Goal: Information Seeking & Learning: Learn about a topic

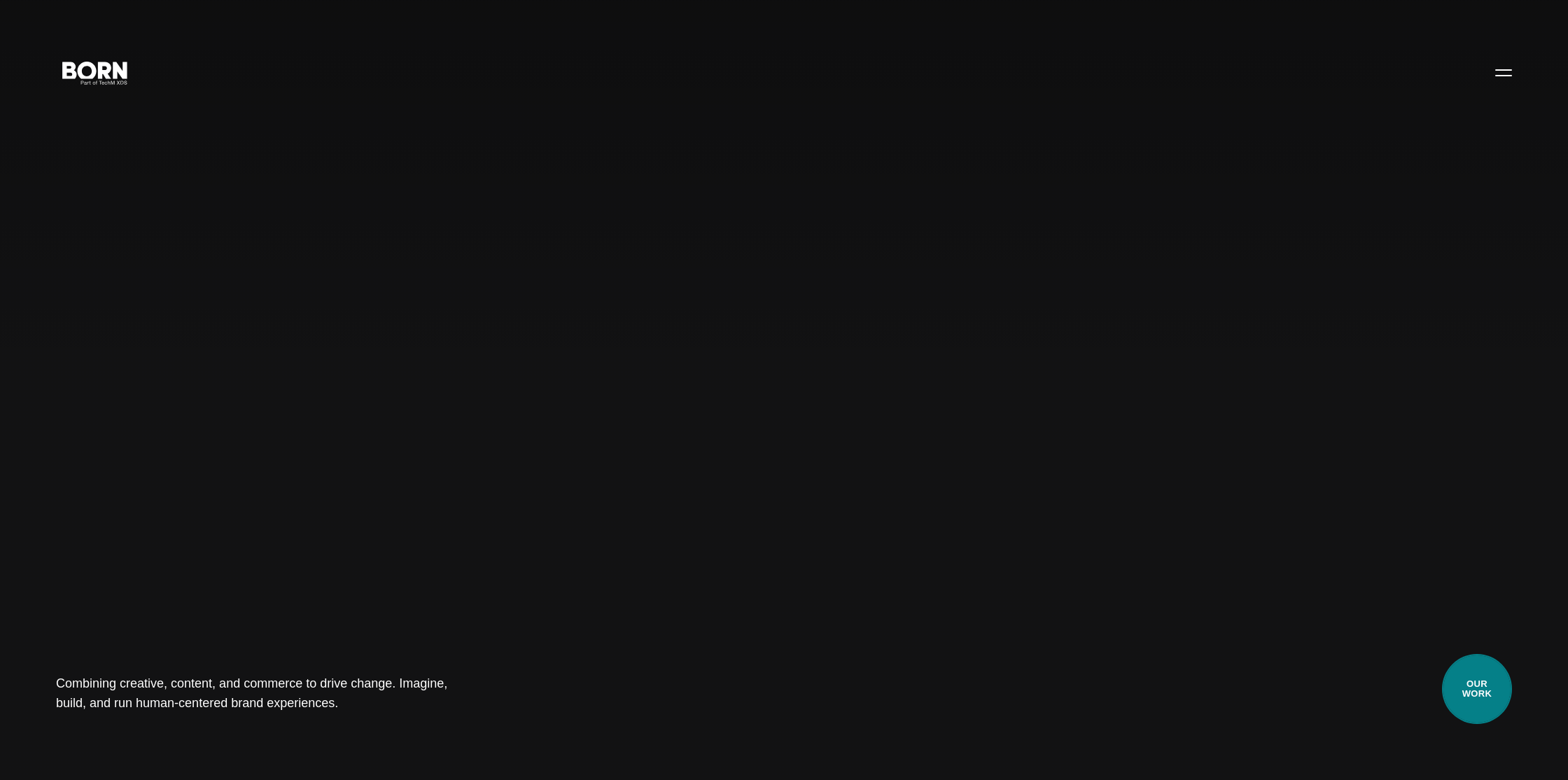
click at [1464, 691] on link "Our Work" at bounding box center [1477, 689] width 70 height 70
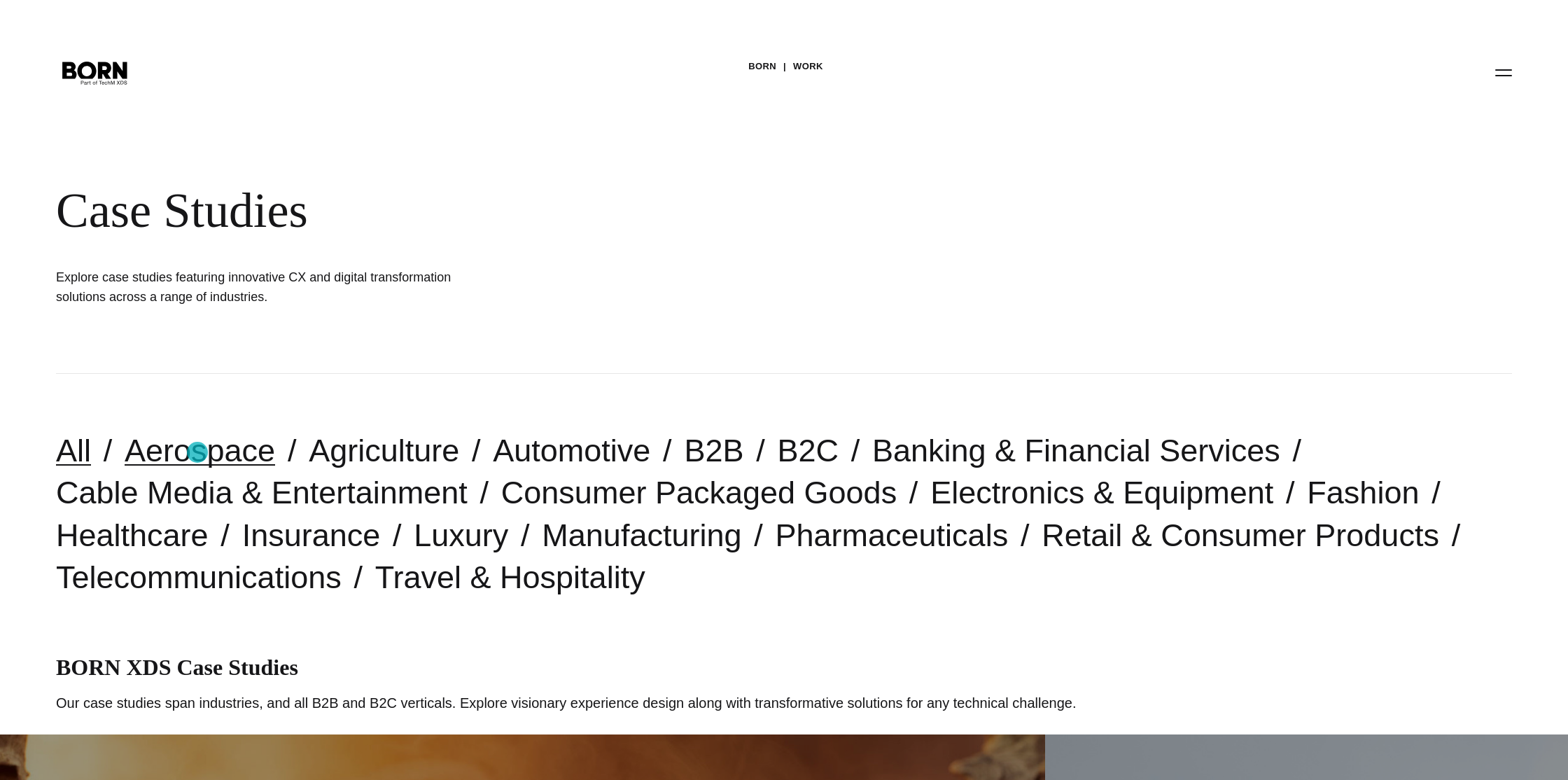
click at [198, 453] on link "Aerospace" at bounding box center [199, 450] width 150 height 36
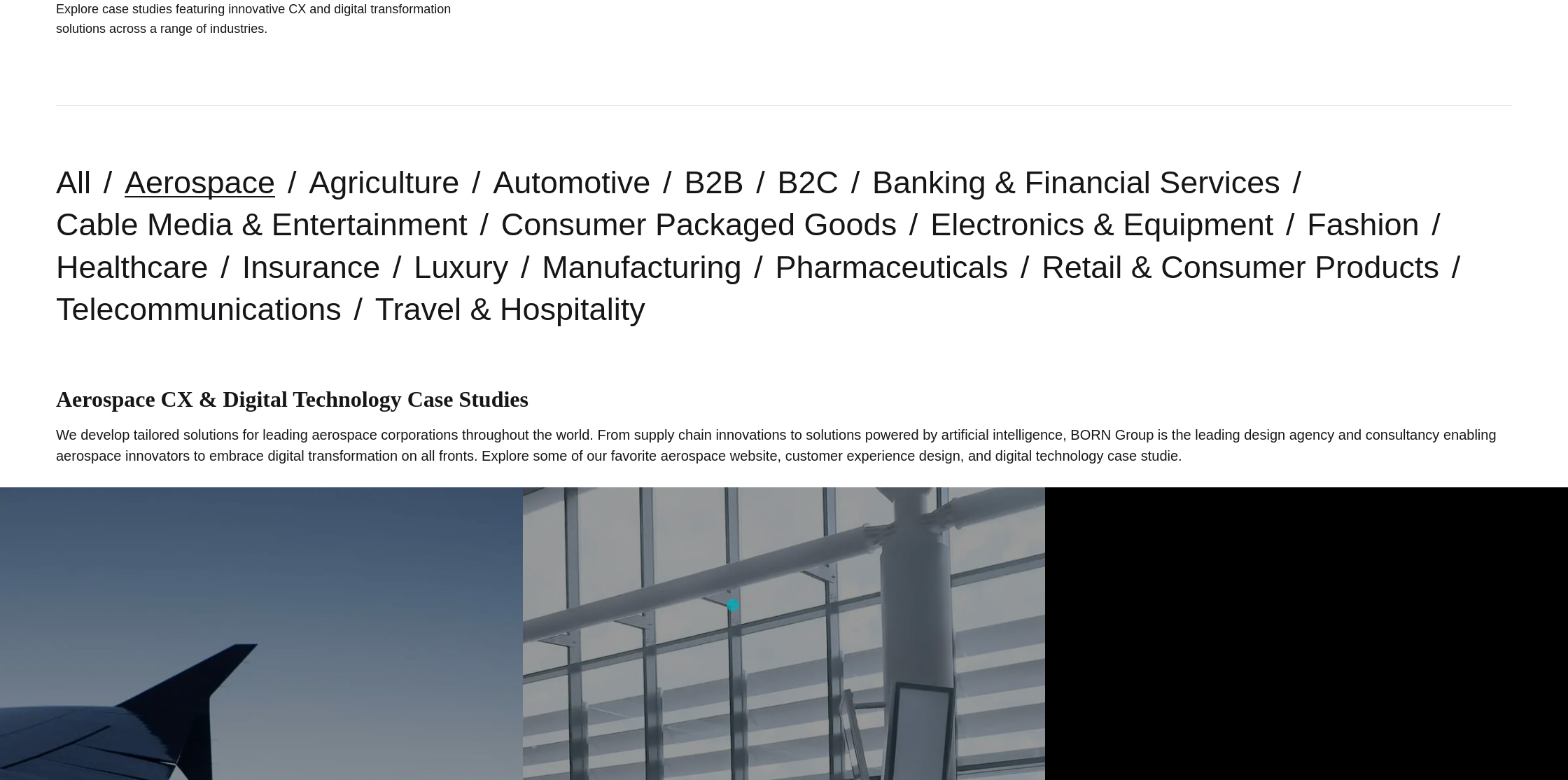
scroll to position [363, 0]
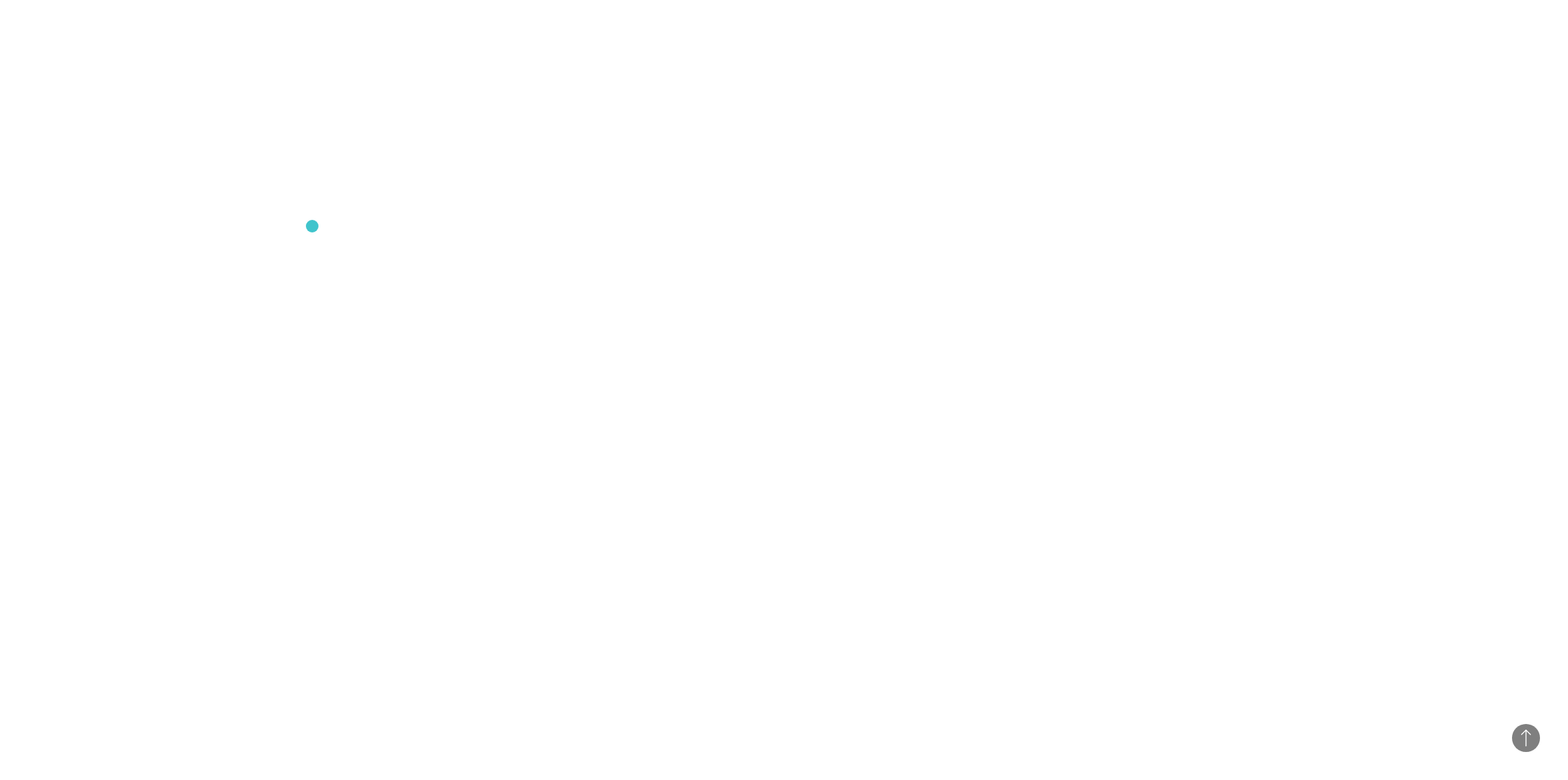
scroll to position [2676, 0]
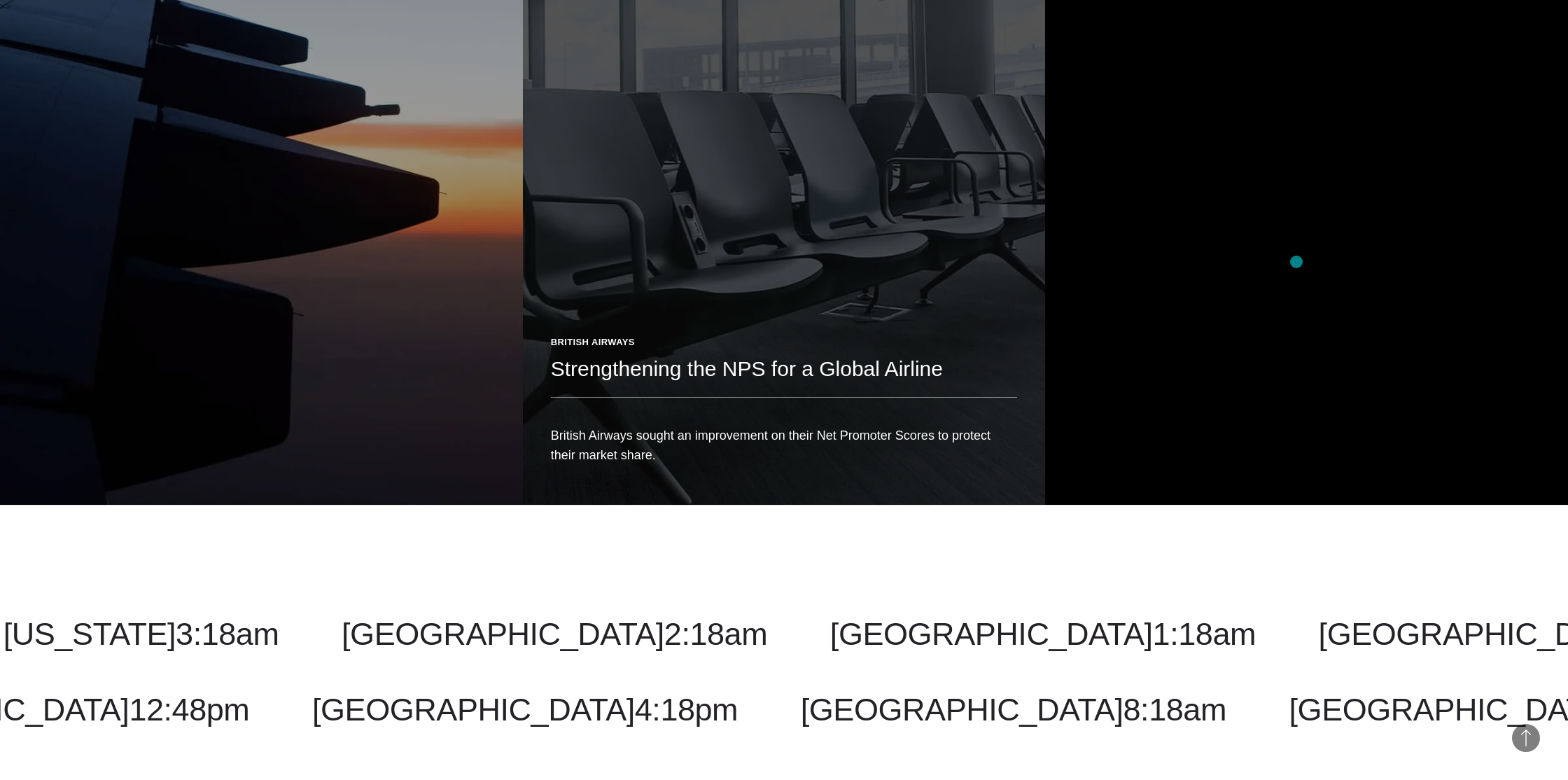
scroll to position [1072, 0]
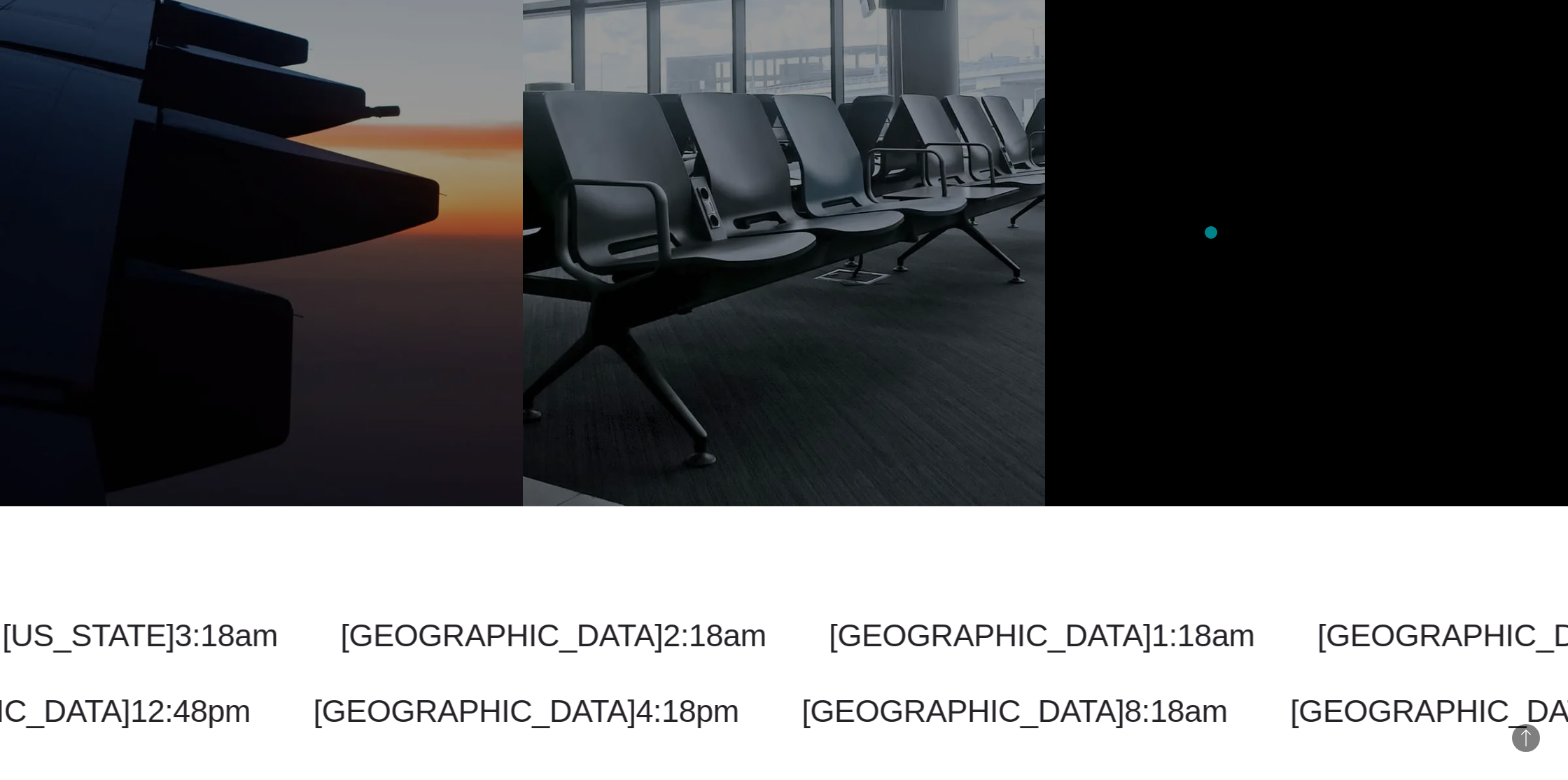
click at [1211, 233] on section "Airbus Defining and Improving Process Efficiencies We created a long-term strat…" at bounding box center [784, 94] width 1568 height 824
click at [1215, 238] on section "Airbus Defining and Improving Process Efficiencies We created a long-term strat…" at bounding box center [784, 94] width 1568 height 824
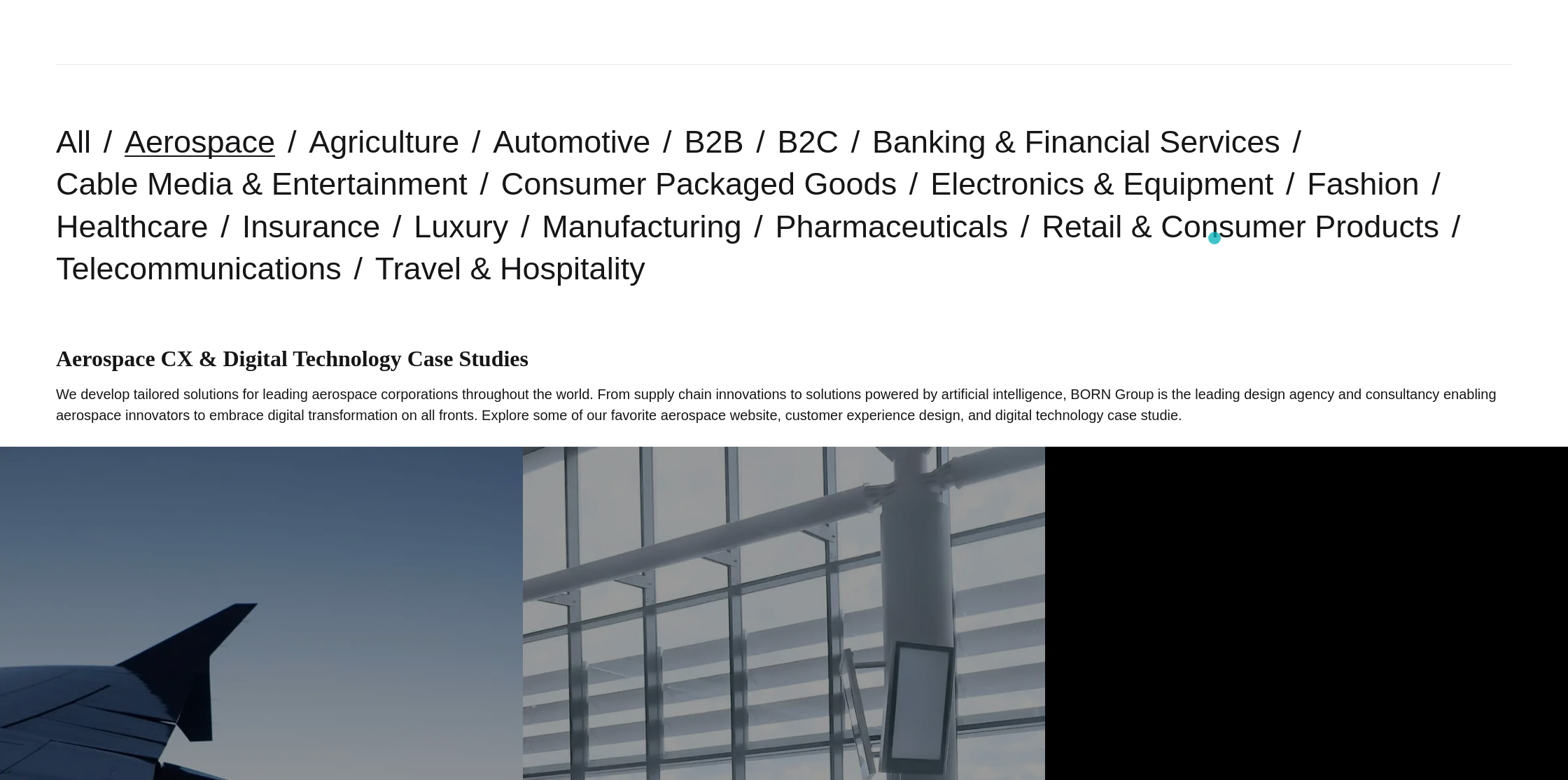
scroll to position [295, 0]
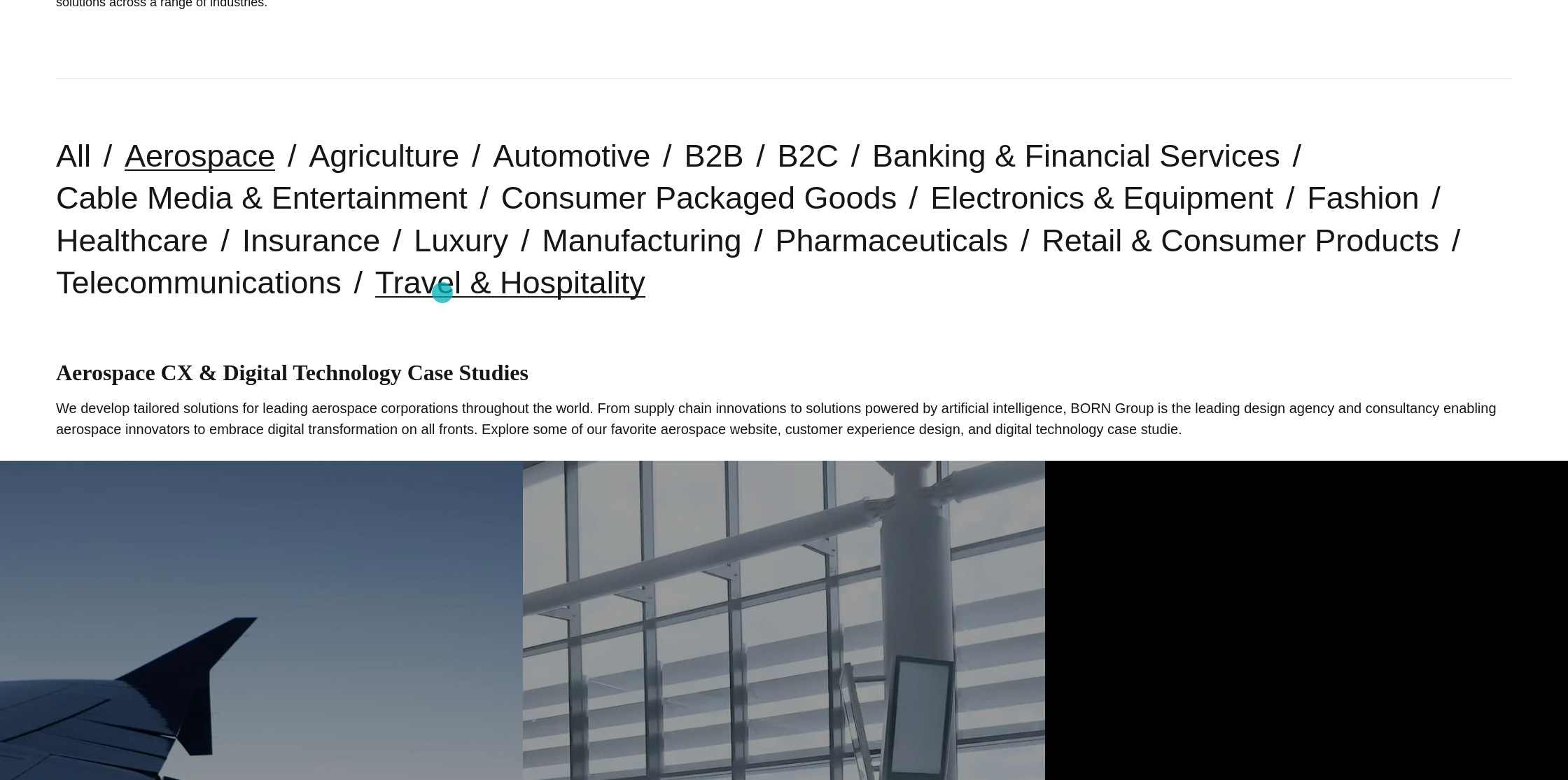
click at [443, 292] on link "Travel & Hospitality" at bounding box center [510, 282] width 270 height 36
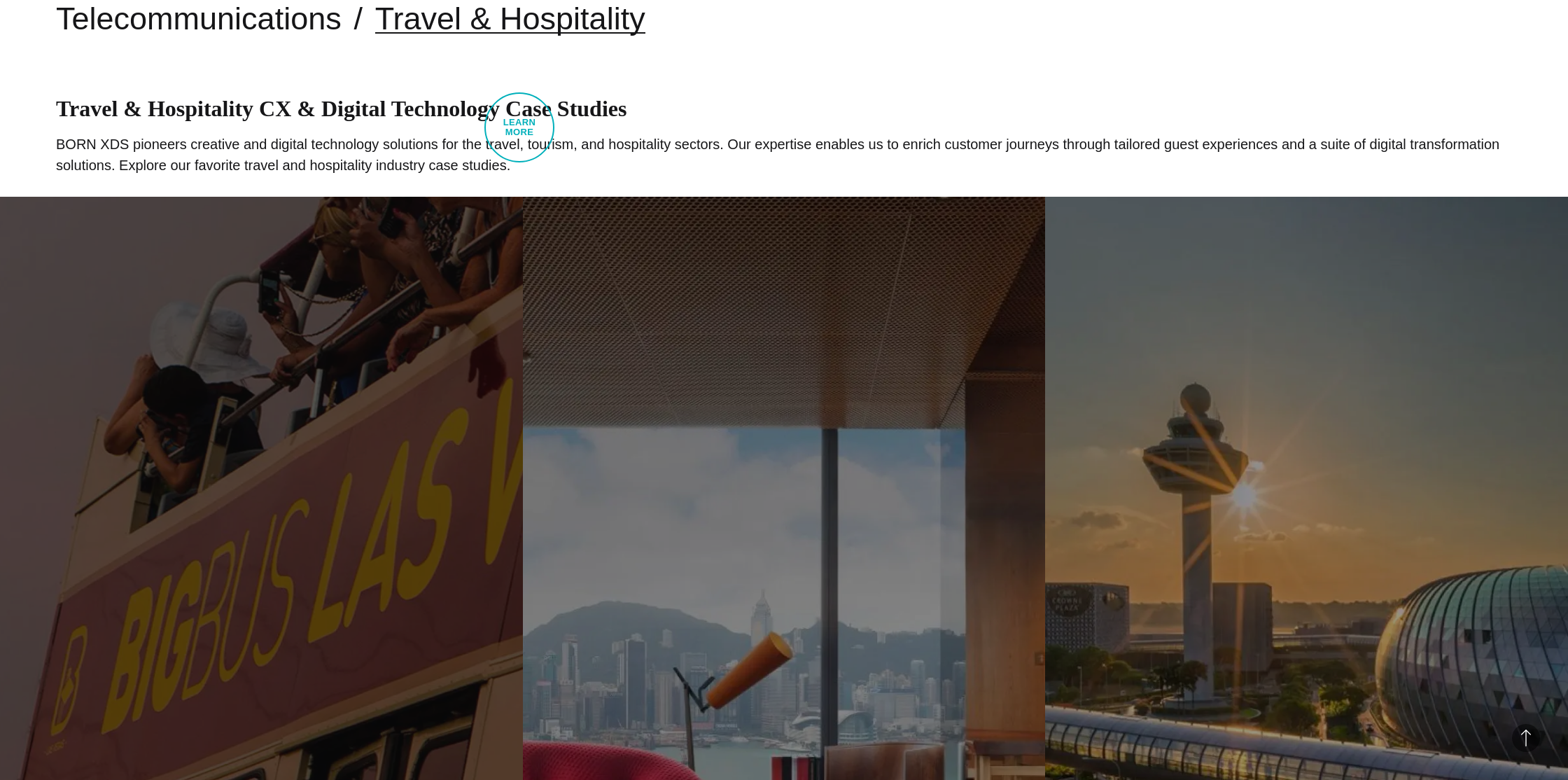
scroll to position [341, 0]
